Goal: Task Accomplishment & Management: Use online tool/utility

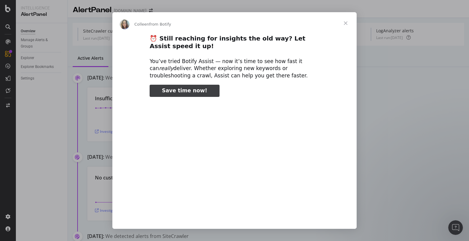
type input "79519"
click at [348, 27] on span "Close" at bounding box center [345, 23] width 22 height 22
